Goal: Entertainment & Leisure: Browse casually

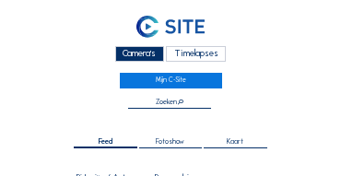
scroll to position [18, 0]
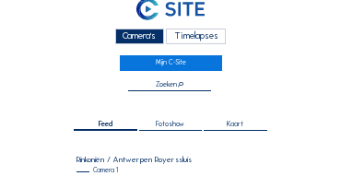
click at [144, 41] on div "Camera's" at bounding box center [139, 37] width 49 height 16
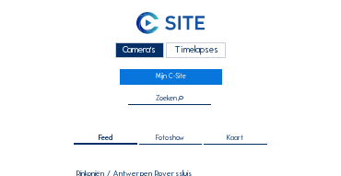
scroll to position [0, 0]
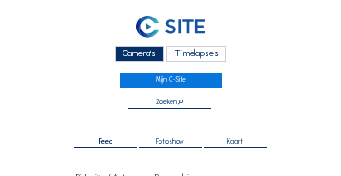
click at [138, 58] on div "Camera's" at bounding box center [139, 54] width 49 height 16
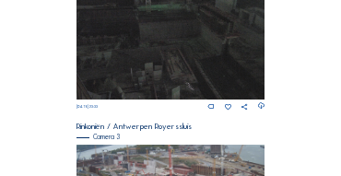
scroll to position [576, 0]
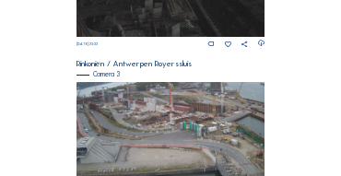
click at [192, 117] on img at bounding box center [171, 135] width 189 height 106
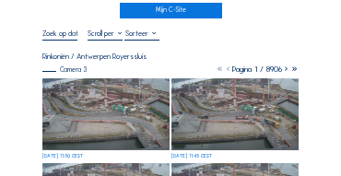
scroll to position [55, 0]
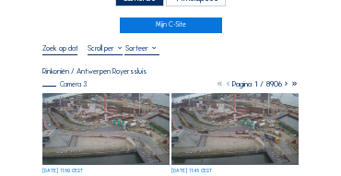
click at [136, 138] on img at bounding box center [105, 129] width 127 height 72
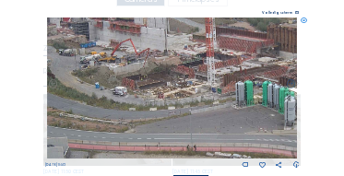
drag, startPoint x: 136, startPoint y: 84, endPoint x: 128, endPoint y: 100, distance: 17.3
click at [131, 97] on img at bounding box center [172, 88] width 251 height 141
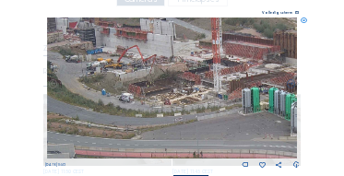
drag, startPoint x: 151, startPoint y: 108, endPoint x: 163, endPoint y: 113, distance: 13.2
click at [124, 113] on img at bounding box center [172, 88] width 251 height 141
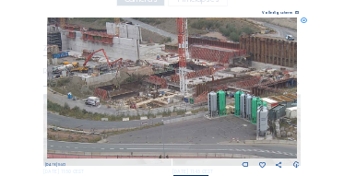
drag, startPoint x: 207, startPoint y: 115, endPoint x: 183, endPoint y: 118, distance: 24.1
click at [183, 118] on img at bounding box center [172, 88] width 251 height 141
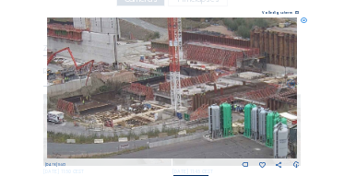
drag, startPoint x: 174, startPoint y: 96, endPoint x: 170, endPoint y: 121, distance: 25.3
click at [170, 121] on img at bounding box center [172, 88] width 251 height 141
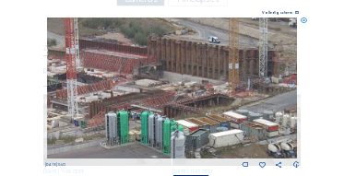
drag, startPoint x: 218, startPoint y: 116, endPoint x: 125, endPoint y: 111, distance: 92.4
click at [125, 111] on img at bounding box center [172, 88] width 251 height 141
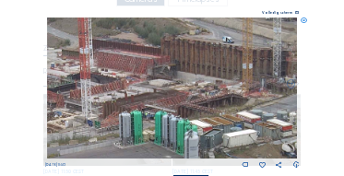
drag, startPoint x: 134, startPoint y: 108, endPoint x: 232, endPoint y: 123, distance: 99.8
click at [232, 123] on img at bounding box center [172, 88] width 251 height 141
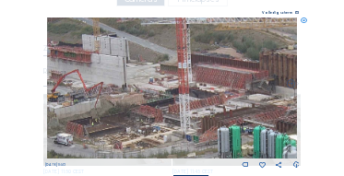
drag, startPoint x: 168, startPoint y: 114, endPoint x: 229, endPoint y: 123, distance: 61.4
click at [229, 123] on img at bounding box center [172, 88] width 251 height 141
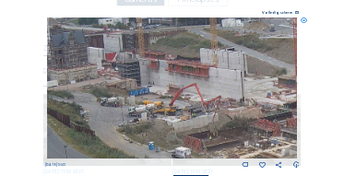
drag, startPoint x: 163, startPoint y: 115, endPoint x: 212, endPoint y: 120, distance: 49.1
click at [212, 120] on img at bounding box center [172, 88] width 251 height 141
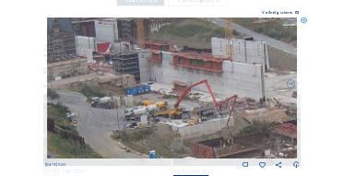
click at [303, 24] on icon at bounding box center [304, 21] width 6 height 6
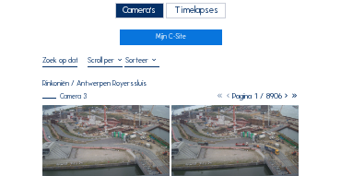
scroll to position [37, 0]
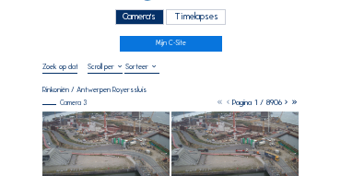
click at [148, 18] on div "Camera's" at bounding box center [139, 17] width 49 height 16
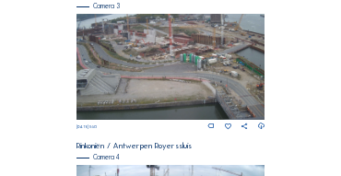
scroll to position [644, 0]
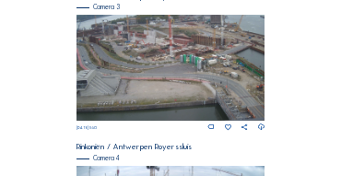
click at [179, 53] on img at bounding box center [171, 68] width 189 height 106
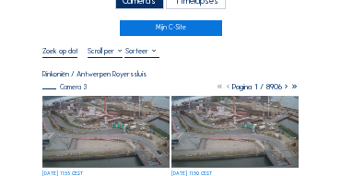
scroll to position [74, 0]
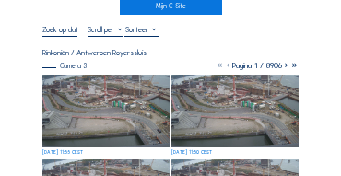
click at [93, 89] on img at bounding box center [105, 111] width 127 height 72
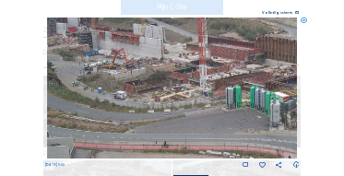
click at [112, 80] on img at bounding box center [172, 88] width 251 height 141
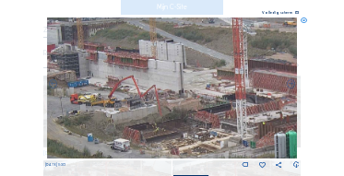
drag, startPoint x: 169, startPoint y: 80, endPoint x: 172, endPoint y: 124, distance: 44.4
click at [172, 124] on img at bounding box center [172, 88] width 251 height 141
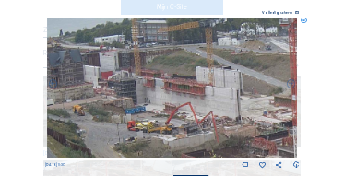
drag, startPoint x: 172, startPoint y: 83, endPoint x: 230, endPoint y: 110, distance: 63.1
click at [230, 110] on img at bounding box center [172, 88] width 251 height 141
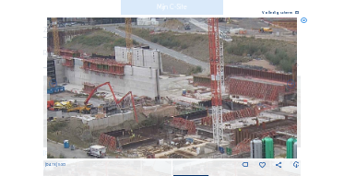
drag, startPoint x: 230, startPoint y: 110, endPoint x: 148, endPoint y: 89, distance: 83.6
click at [148, 89] on img at bounding box center [172, 88] width 251 height 141
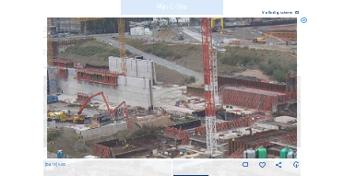
click at [175, 99] on img at bounding box center [172, 88] width 251 height 141
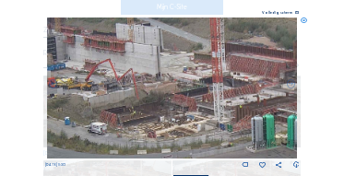
drag, startPoint x: 174, startPoint y: 88, endPoint x: 184, endPoint y: 55, distance: 33.8
click at [184, 55] on img at bounding box center [172, 88] width 251 height 141
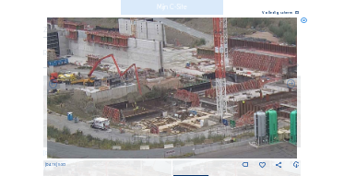
click at [303, 21] on icon at bounding box center [304, 21] width 6 height 6
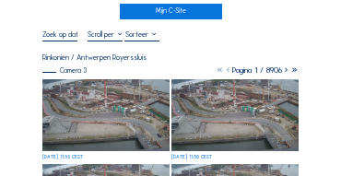
scroll to position [92, 0]
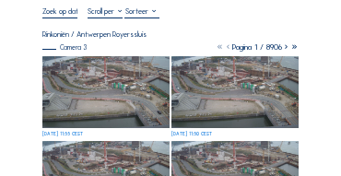
click at [135, 64] on img at bounding box center [105, 92] width 127 height 72
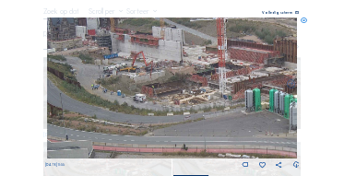
drag, startPoint x: 137, startPoint y: 66, endPoint x: 159, endPoint y: 78, distance: 24.4
click at [159, 78] on img at bounding box center [172, 88] width 251 height 141
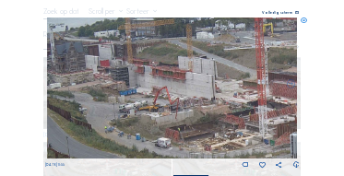
drag, startPoint x: 168, startPoint y: 94, endPoint x: 195, endPoint y: 136, distance: 49.9
click at [195, 136] on img at bounding box center [172, 88] width 251 height 141
click at [305, 22] on icon at bounding box center [304, 21] width 6 height 6
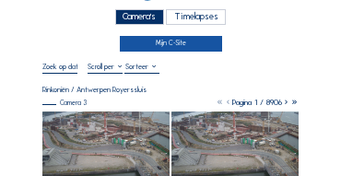
scroll to position [37, 0]
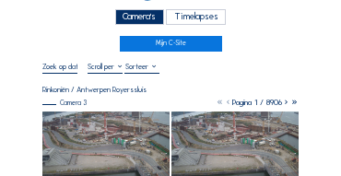
click at [145, 24] on div "Camera's" at bounding box center [139, 17] width 49 height 16
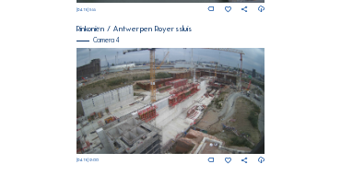
scroll to position [772, 0]
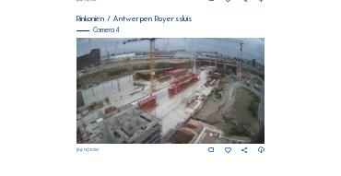
click at [186, 81] on img at bounding box center [171, 91] width 189 height 106
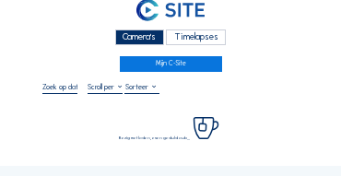
scroll to position [55, 0]
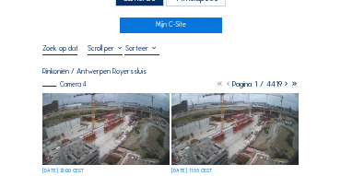
click at [113, 100] on img at bounding box center [105, 129] width 127 height 72
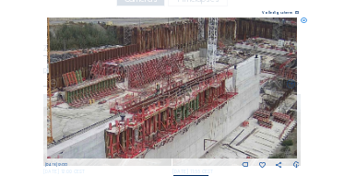
drag, startPoint x: 196, startPoint y: 87, endPoint x: 183, endPoint y: 102, distance: 20.9
click at [183, 102] on img at bounding box center [172, 88] width 251 height 141
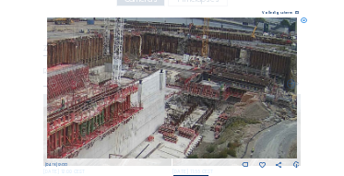
drag, startPoint x: 126, startPoint y: 69, endPoint x: 89, endPoint y: 69, distance: 37.8
click at [89, 69] on img at bounding box center [172, 88] width 251 height 141
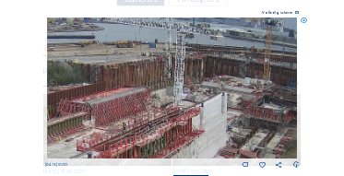
drag, startPoint x: 160, startPoint y: 83, endPoint x: 181, endPoint y: 99, distance: 26.4
click at [181, 99] on img at bounding box center [172, 88] width 251 height 141
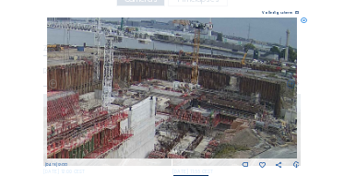
drag, startPoint x: 207, startPoint y: 98, endPoint x: 145, endPoint y: 100, distance: 62.7
click at [145, 100] on img at bounding box center [172, 88] width 251 height 141
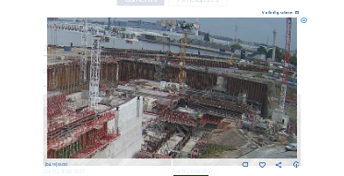
drag, startPoint x: 194, startPoint y: 100, endPoint x: 178, endPoint y: 100, distance: 15.7
click at [178, 100] on img at bounding box center [172, 88] width 251 height 141
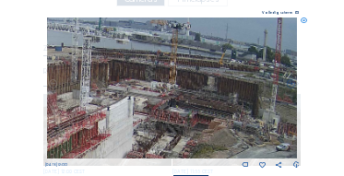
drag, startPoint x: 183, startPoint y: 110, endPoint x: 170, endPoint y: 107, distance: 13.2
click at [170, 107] on img at bounding box center [172, 88] width 251 height 141
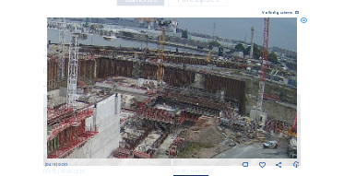
drag, startPoint x: 302, startPoint y: 21, endPoint x: 323, endPoint y: 0, distance: 29.3
click at [302, 21] on icon at bounding box center [304, 21] width 6 height 6
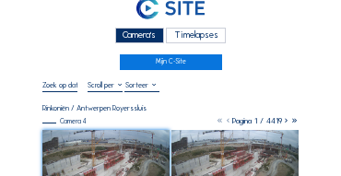
scroll to position [0, 0]
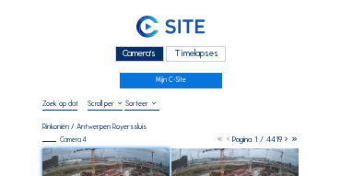
click at [137, 57] on div "Camera's" at bounding box center [139, 54] width 49 height 16
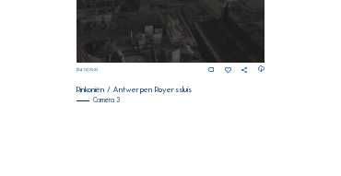
scroll to position [613, 0]
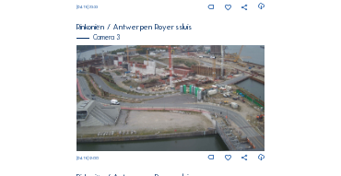
click at [86, 82] on img at bounding box center [171, 98] width 189 height 106
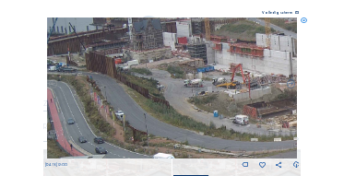
drag, startPoint x: 87, startPoint y: 75, endPoint x: 118, endPoint y: 106, distance: 44.3
click at [120, 107] on img at bounding box center [172, 88] width 251 height 141
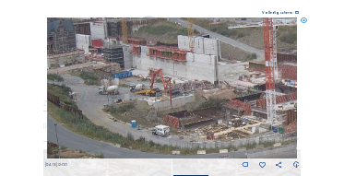
drag, startPoint x: 179, startPoint y: 126, endPoint x: 107, endPoint y: 108, distance: 74.2
click at [107, 108] on img at bounding box center [172, 88] width 251 height 141
click at [302, 24] on icon at bounding box center [304, 21] width 6 height 6
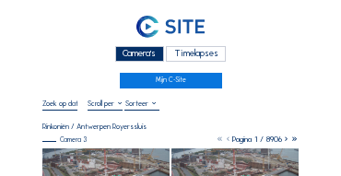
click at [119, 50] on div "Camera's" at bounding box center [139, 54] width 49 height 16
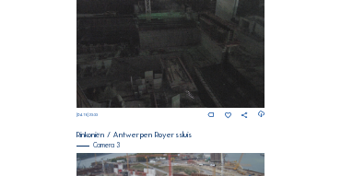
scroll to position [613, 0]
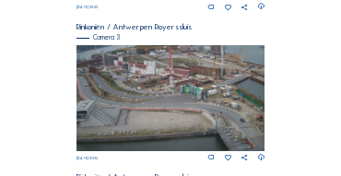
click at [180, 96] on img at bounding box center [171, 98] width 189 height 106
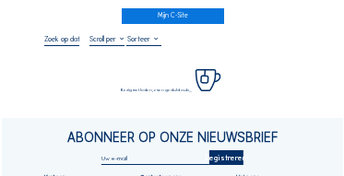
scroll to position [74, 0]
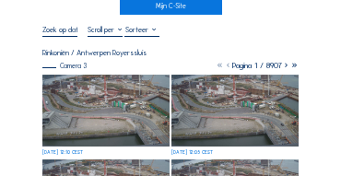
click at [145, 89] on img at bounding box center [105, 111] width 127 height 72
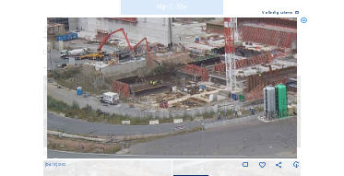
drag, startPoint x: 123, startPoint y: 65, endPoint x: 122, endPoint y: 75, distance: 9.3
click at [122, 75] on img at bounding box center [172, 88] width 251 height 141
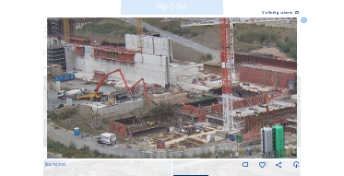
drag, startPoint x: 131, startPoint y: 59, endPoint x: 127, endPoint y: 100, distance: 40.7
click at [127, 100] on img at bounding box center [172, 88] width 251 height 141
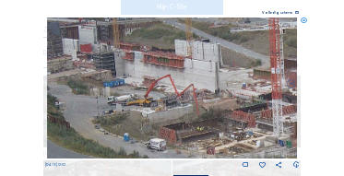
drag, startPoint x: 123, startPoint y: 92, endPoint x: 173, endPoint y: 98, distance: 51.0
click at [173, 98] on img at bounding box center [172, 88] width 251 height 141
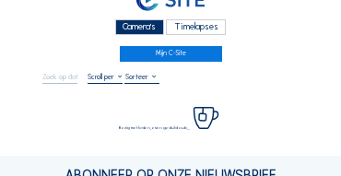
scroll to position [74, 0]
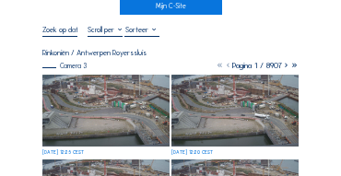
click at [100, 87] on img at bounding box center [105, 111] width 127 height 72
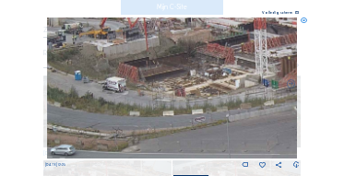
click at [304, 22] on icon at bounding box center [304, 21] width 6 height 6
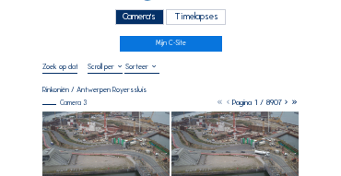
scroll to position [37, 0]
click at [148, 19] on div "Camera's" at bounding box center [139, 17] width 49 height 16
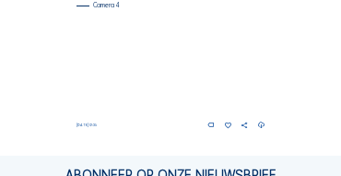
scroll to position [798, 0]
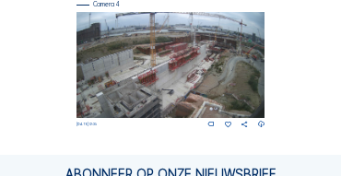
click at [149, 53] on img at bounding box center [171, 65] width 189 height 106
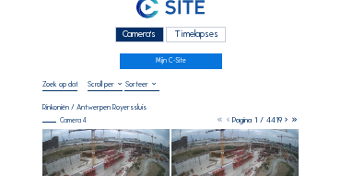
scroll to position [74, 0]
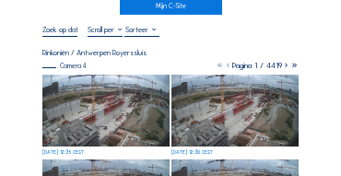
click at [121, 89] on img at bounding box center [105, 111] width 127 height 72
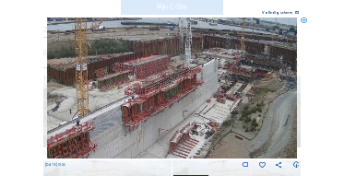
drag, startPoint x: 195, startPoint y: 82, endPoint x: 187, endPoint y: 89, distance: 10.4
click at [187, 89] on img at bounding box center [172, 88] width 251 height 141
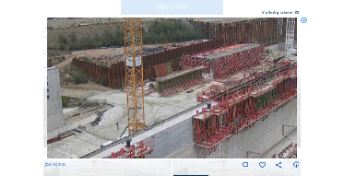
drag, startPoint x: 138, startPoint y: 73, endPoint x: 245, endPoint y: 72, distance: 107.0
click at [245, 72] on img at bounding box center [172, 88] width 251 height 141
drag, startPoint x: 185, startPoint y: 85, endPoint x: 252, endPoint y: 52, distance: 74.2
click at [251, 53] on img at bounding box center [172, 88] width 251 height 141
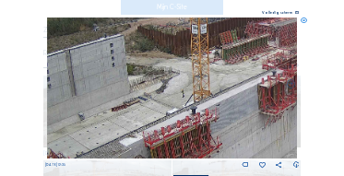
drag, startPoint x: 161, startPoint y: 109, endPoint x: 214, endPoint y: 77, distance: 61.2
click at [214, 77] on img at bounding box center [172, 88] width 251 height 141
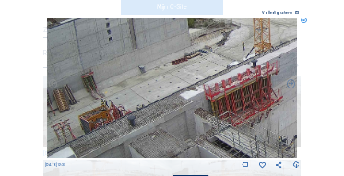
click at [176, 87] on img at bounding box center [172, 88] width 251 height 141
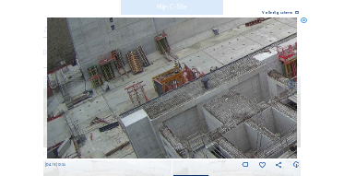
drag, startPoint x: 126, startPoint y: 110, endPoint x: 173, endPoint y: 94, distance: 49.6
click at [198, 87] on img at bounding box center [172, 88] width 251 height 141
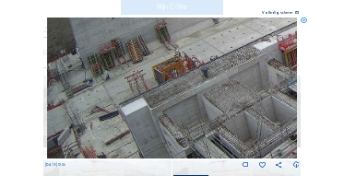
drag, startPoint x: 148, startPoint y: 90, endPoint x: 164, endPoint y: 112, distance: 27.1
click at [219, 80] on img at bounding box center [172, 88] width 251 height 141
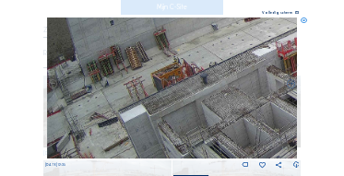
drag, startPoint x: 156, startPoint y: 117, endPoint x: 156, endPoint y: 129, distance: 12.0
click at [156, 129] on img at bounding box center [172, 88] width 251 height 141
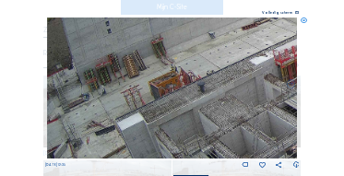
drag, startPoint x: 163, startPoint y: 95, endPoint x: 134, endPoint y: 129, distance: 45.1
click at [133, 130] on img at bounding box center [172, 88] width 251 height 141
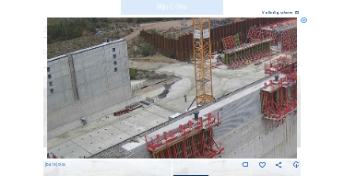
drag, startPoint x: 200, startPoint y: 95, endPoint x: 108, endPoint y: 145, distance: 104.8
click at [103, 146] on img at bounding box center [172, 88] width 251 height 141
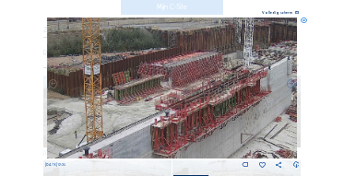
drag, startPoint x: 168, startPoint y: 117, endPoint x: 127, endPoint y: 129, distance: 42.3
click at [127, 129] on img at bounding box center [172, 88] width 251 height 141
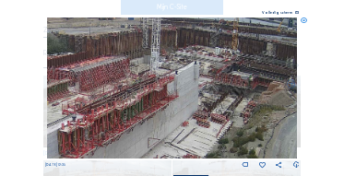
drag, startPoint x: 147, startPoint y: 114, endPoint x: 110, endPoint y: 114, distance: 36.9
click at [110, 114] on img at bounding box center [172, 88] width 251 height 141
click at [304, 22] on icon at bounding box center [304, 21] width 6 height 6
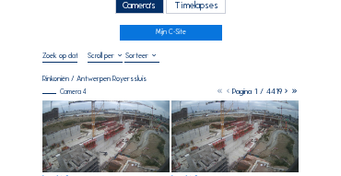
scroll to position [18, 0]
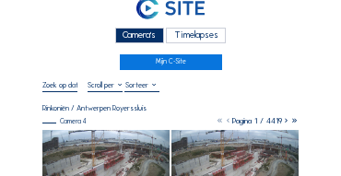
click at [149, 34] on div "Camera's" at bounding box center [139, 36] width 49 height 16
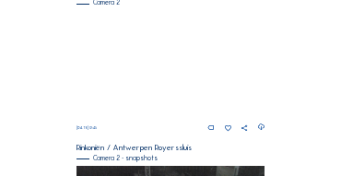
scroll to position [166, 0]
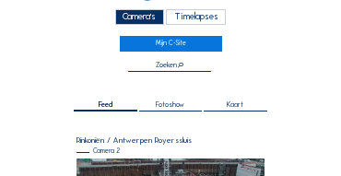
click at [133, 20] on div "Camera's" at bounding box center [139, 17] width 49 height 16
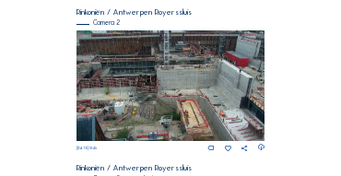
scroll to position [166, 0]
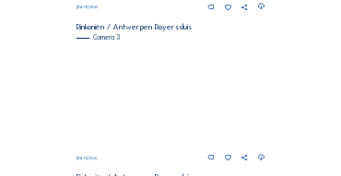
scroll to position [632, 0]
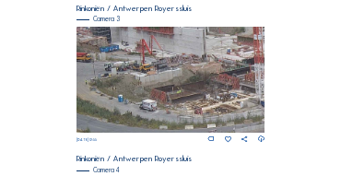
drag, startPoint x: 161, startPoint y: 71, endPoint x: 132, endPoint y: 73, distance: 29.6
click at [132, 73] on img at bounding box center [171, 80] width 189 height 106
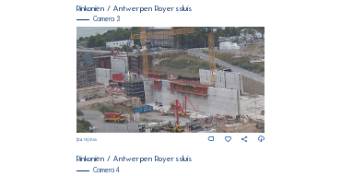
drag, startPoint x: 113, startPoint y: 49, endPoint x: 148, endPoint y: 110, distance: 69.8
click at [148, 110] on img at bounding box center [171, 80] width 189 height 106
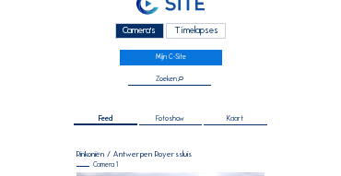
scroll to position [23, 0]
click at [131, 30] on div "Camera's" at bounding box center [139, 31] width 49 height 16
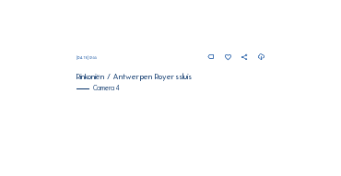
scroll to position [699, 0]
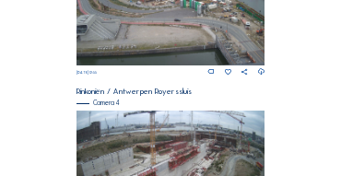
click at [211, 31] on img at bounding box center [171, 12] width 189 height 106
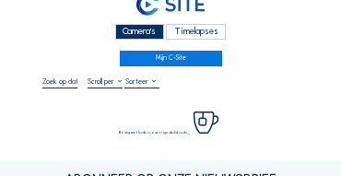
scroll to position [55, 0]
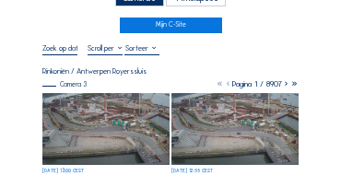
click at [102, 100] on img at bounding box center [105, 129] width 127 height 72
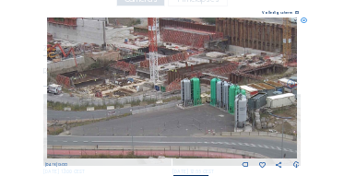
drag, startPoint x: 115, startPoint y: 69, endPoint x: 184, endPoint y: 112, distance: 81.6
click at [184, 112] on img at bounding box center [172, 88] width 251 height 141
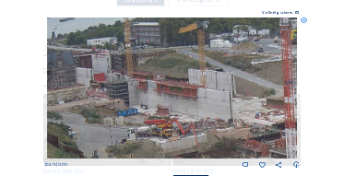
drag, startPoint x: 82, startPoint y: 45, endPoint x: 161, endPoint y: 107, distance: 100.5
click at [161, 107] on img at bounding box center [172, 88] width 251 height 141
click at [306, 22] on icon at bounding box center [304, 21] width 6 height 6
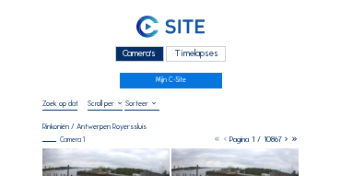
click at [147, 54] on div "Camera's" at bounding box center [139, 54] width 49 height 16
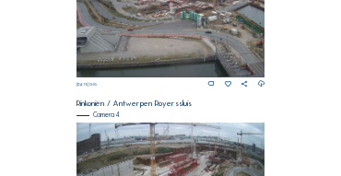
scroll to position [625, 0]
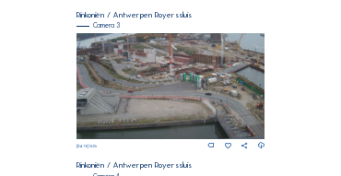
click at [175, 80] on img at bounding box center [171, 86] width 189 height 106
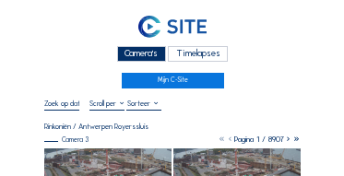
scroll to position [37, 0]
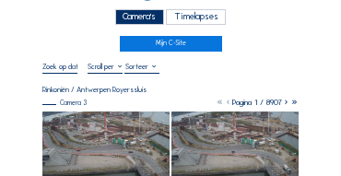
click at [97, 124] on img at bounding box center [105, 148] width 127 height 72
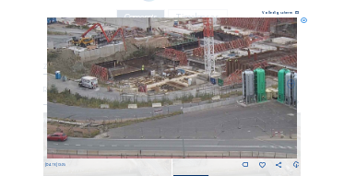
drag, startPoint x: 107, startPoint y: 74, endPoint x: 116, endPoint y: 81, distance: 11.8
click at [116, 81] on img at bounding box center [172, 88] width 251 height 141
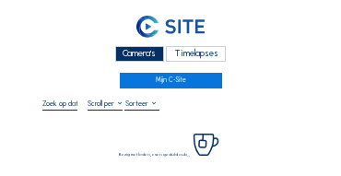
click at [147, 59] on div "Camera's" at bounding box center [139, 54] width 49 height 16
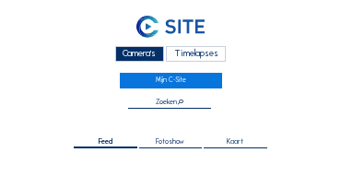
click at [141, 55] on div "Camera's" at bounding box center [139, 54] width 49 height 16
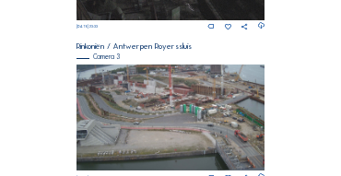
scroll to position [595, 0]
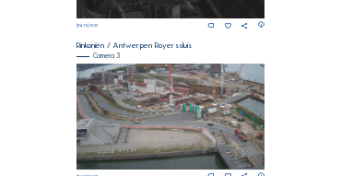
click at [191, 105] on img at bounding box center [171, 117] width 189 height 106
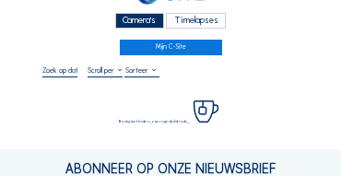
scroll to position [37, 0]
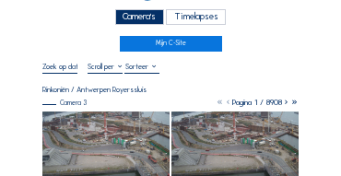
click at [86, 126] on img at bounding box center [105, 148] width 127 height 72
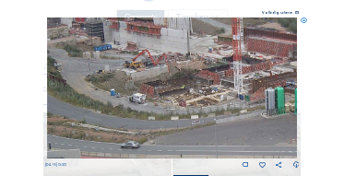
drag, startPoint x: 113, startPoint y: 87, endPoint x: 132, endPoint y: 99, distance: 22.0
click at [132, 99] on img at bounding box center [172, 88] width 251 height 141
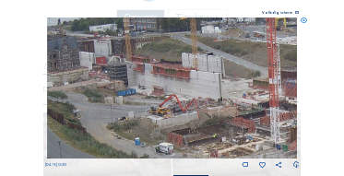
drag, startPoint x: 136, startPoint y: 77, endPoint x: 186, endPoint y: 102, distance: 56.1
click at [167, 122] on img at bounding box center [172, 88] width 251 height 141
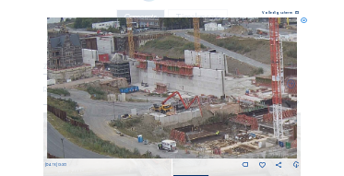
click at [302, 23] on icon at bounding box center [304, 21] width 6 height 6
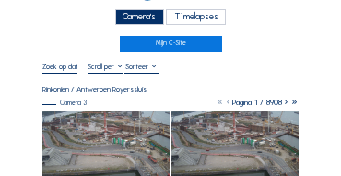
click at [121, 22] on div "Camera's" at bounding box center [139, 17] width 49 height 16
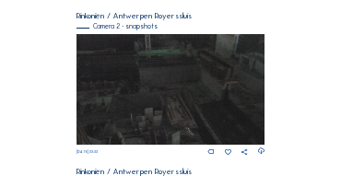
scroll to position [576, 0]
